Goal: Transaction & Acquisition: Book appointment/travel/reservation

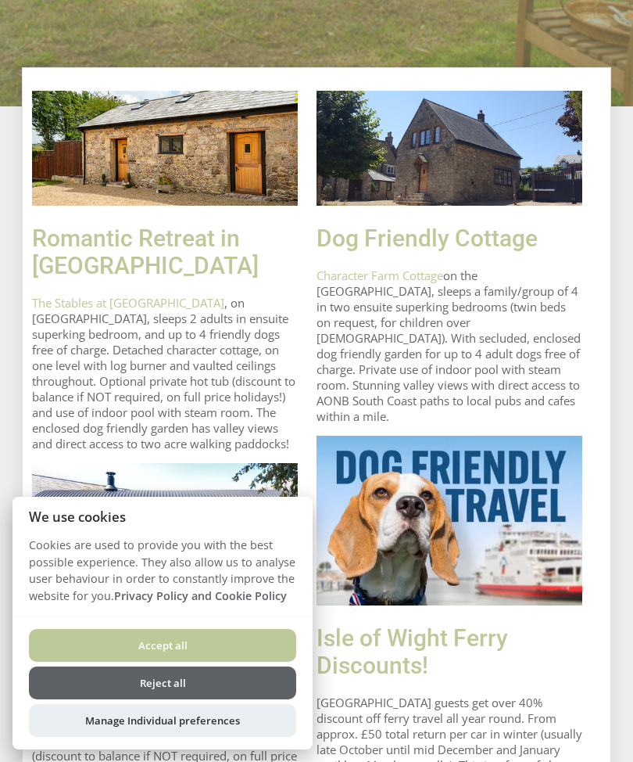
scroll to position [623, 0]
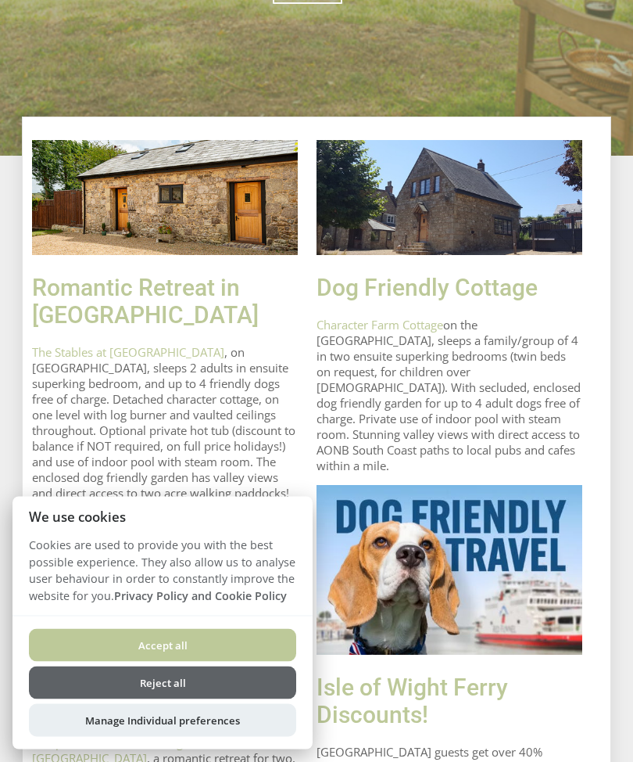
click at [414, 330] on link "Character Farm Cottage" at bounding box center [380, 326] width 127 height 16
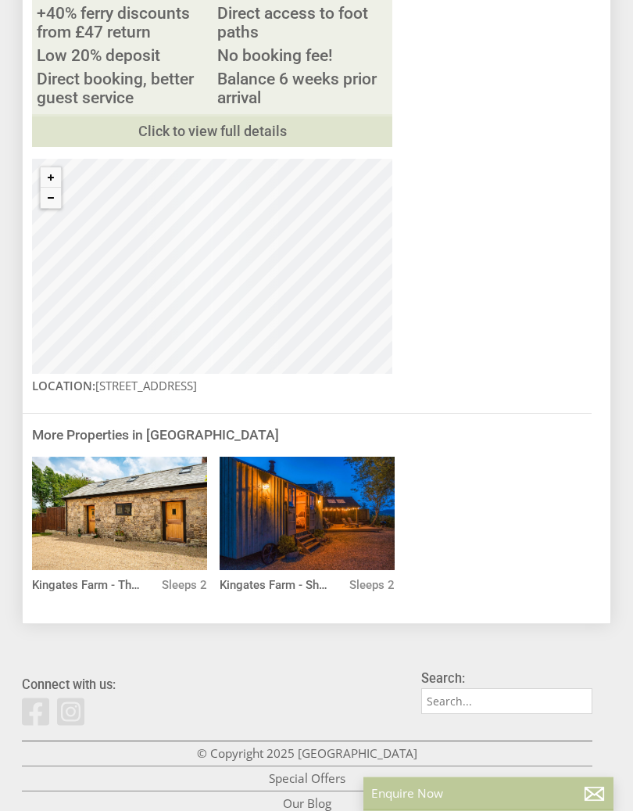
scroll to position [2209, 0]
click at [215, 374] on div "© MapTiler © OpenStreetMap contributors" at bounding box center [212, 266] width 361 height 215
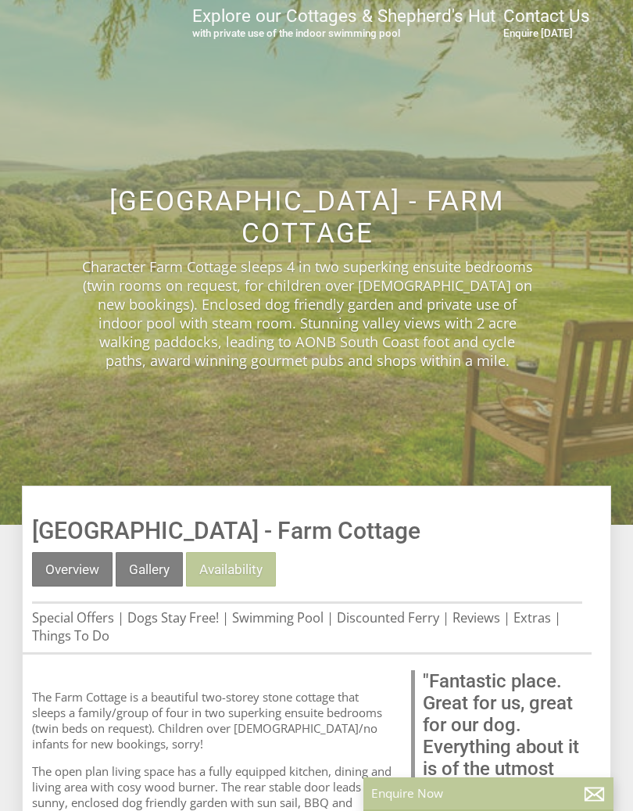
scroll to position [162, 0]
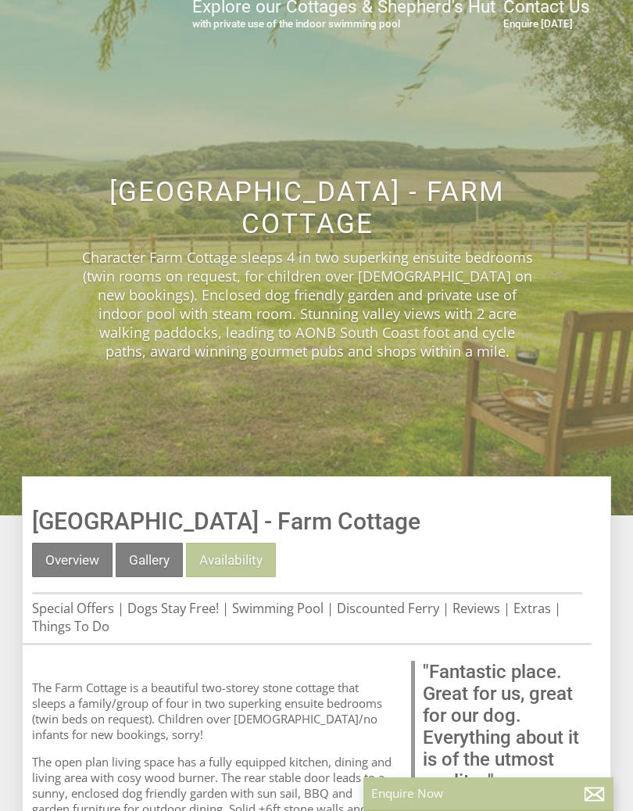
click at [245, 564] on link "Availability" at bounding box center [231, 560] width 90 height 34
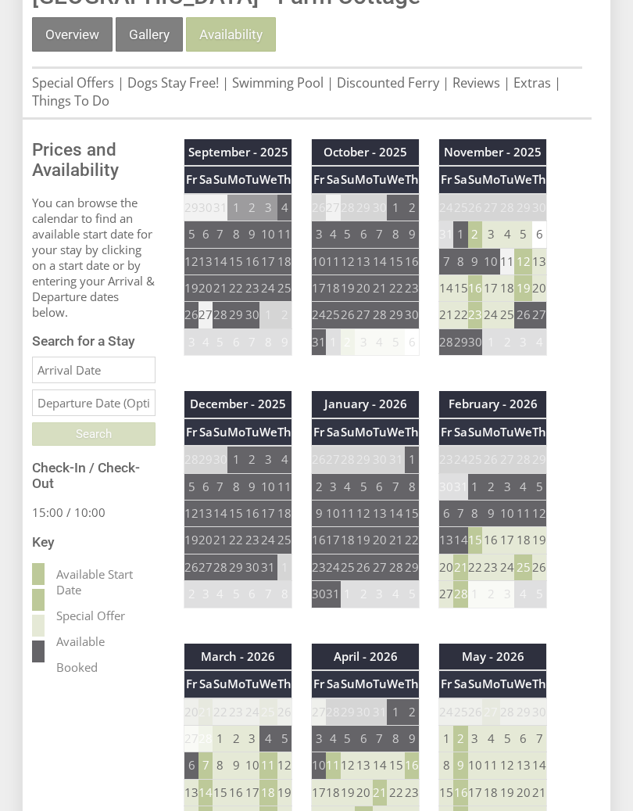
scroll to position [696, 0]
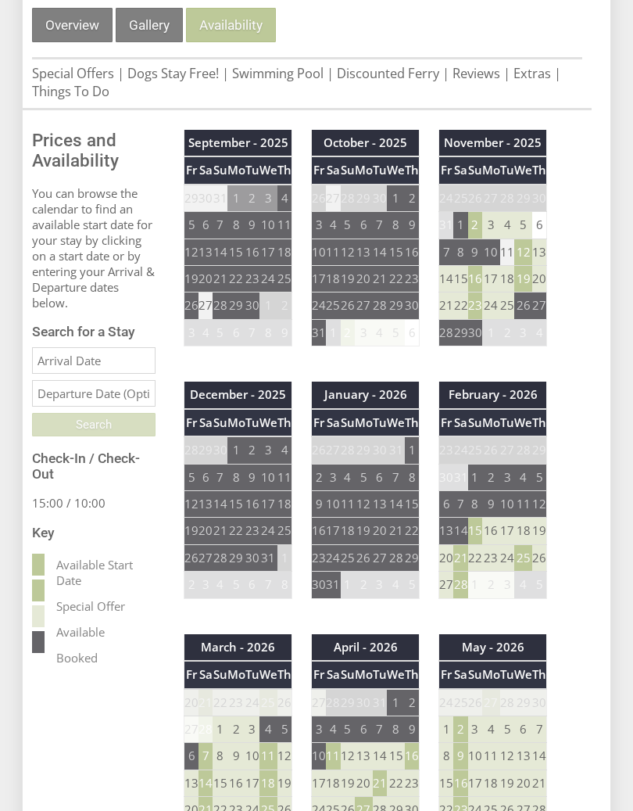
click at [531, 251] on td "12" at bounding box center [524, 252] width 18 height 27
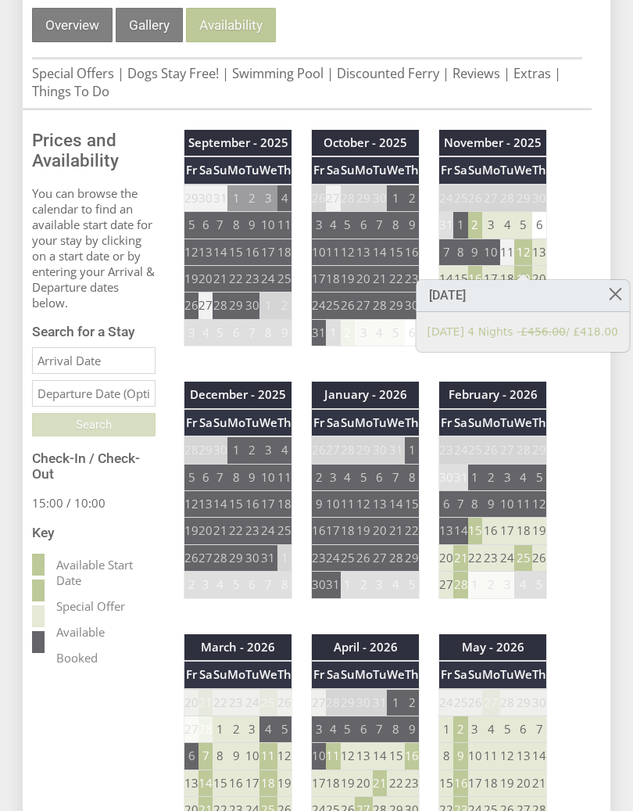
scroll to position [697, 0]
click at [535, 332] on link "[DATE] 4 Nights - £456.00 / £418.00" at bounding box center [524, 332] width 192 height 16
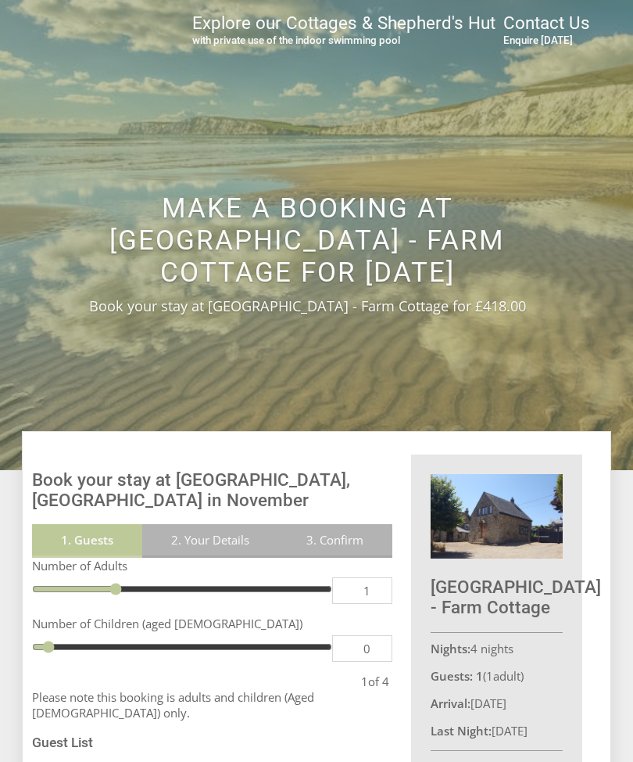
scroll to position [144, 0]
